Goal: Information Seeking & Learning: Learn about a topic

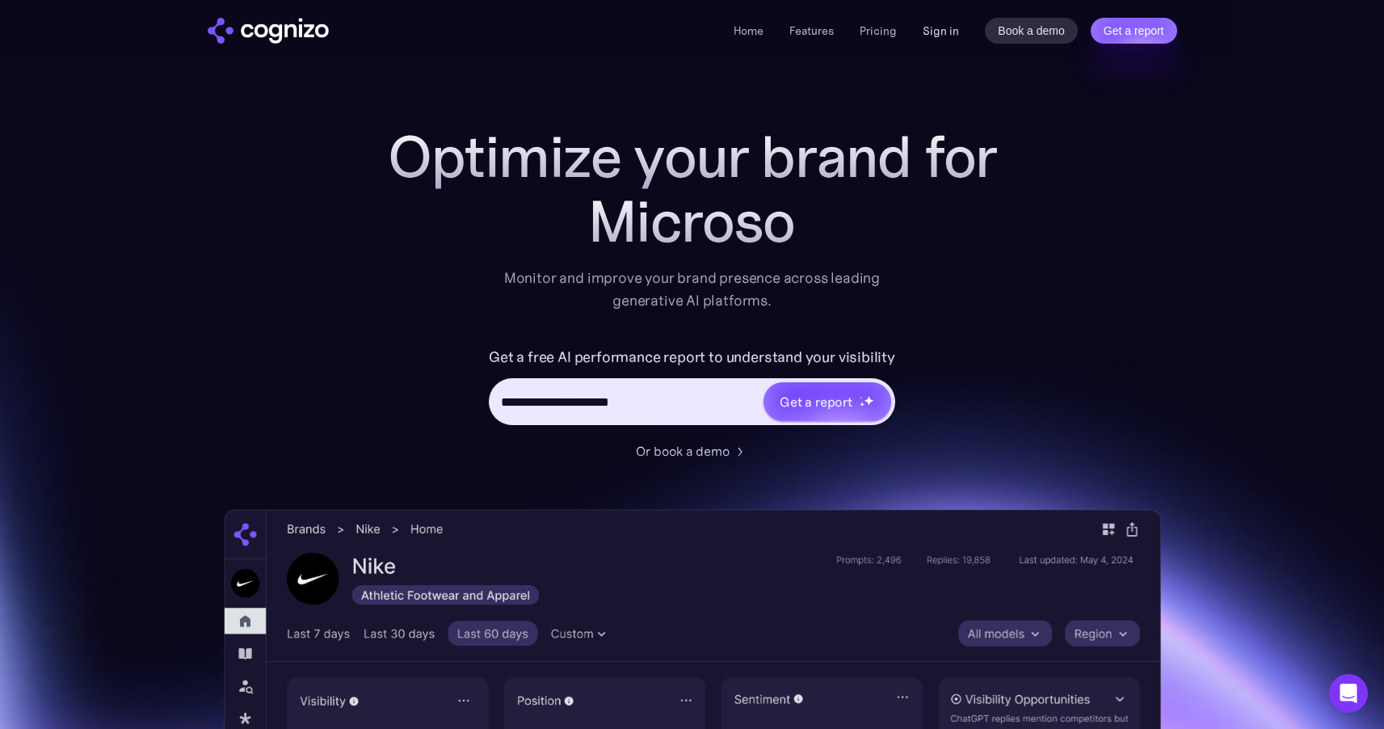
click at [936, 36] on link "Sign in" at bounding box center [941, 30] width 36 height 19
click at [881, 30] on link "Pricing" at bounding box center [878, 30] width 37 height 15
